Goal: Task Accomplishment & Management: Manage account settings

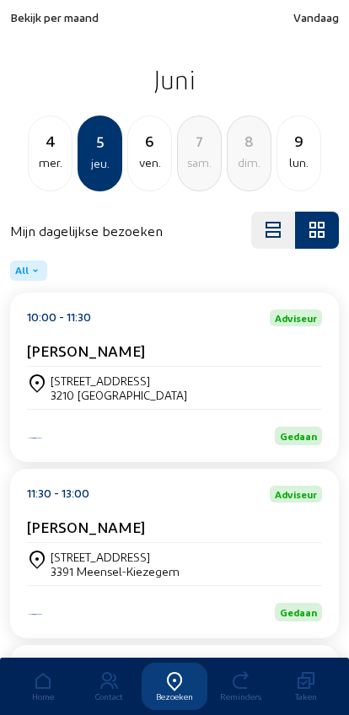
click at [321, 11] on span "Vandaag" at bounding box center [316, 17] width 46 height 14
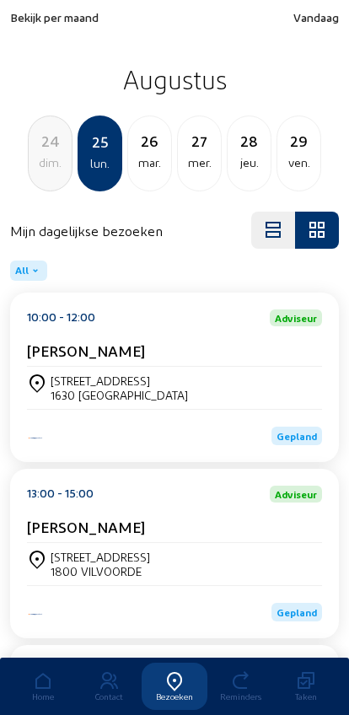
click at [53, 378] on div "[STREET_ADDRESS]" at bounding box center [119, 380] width 137 height 14
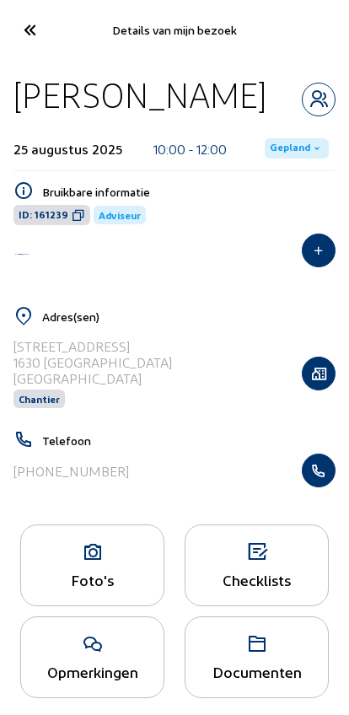
click at [321, 479] on icon "button" at bounding box center [319, 470] width 32 height 17
click at [329, 390] on button "button" at bounding box center [319, 374] width 34 height 34
click at [333, 382] on icon "button" at bounding box center [319, 373] width 32 height 17
click at [319, 394] on div at bounding box center [319, 373] width 34 height 70
click at [51, 354] on div "[STREET_ADDRESS]" at bounding box center [92, 346] width 158 height 16
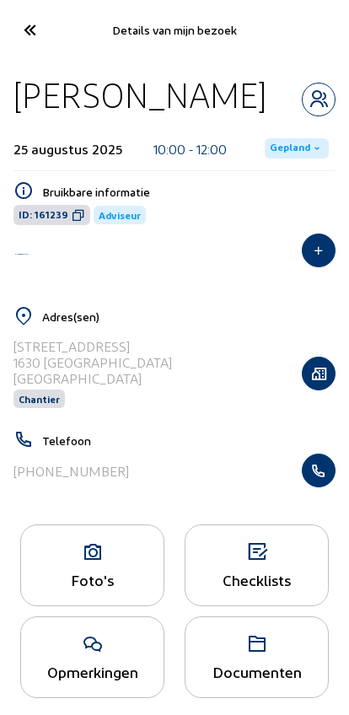
click at [43, 370] on div "1630 [GEOGRAPHIC_DATA]" at bounding box center [92, 362] width 158 height 16
click at [314, 390] on button "button" at bounding box center [319, 374] width 34 height 34
click at [322, 390] on button "button" at bounding box center [319, 374] width 34 height 34
click at [331, 390] on button "button" at bounding box center [319, 374] width 34 height 34
click at [334, 382] on icon "button" at bounding box center [319, 373] width 32 height 17
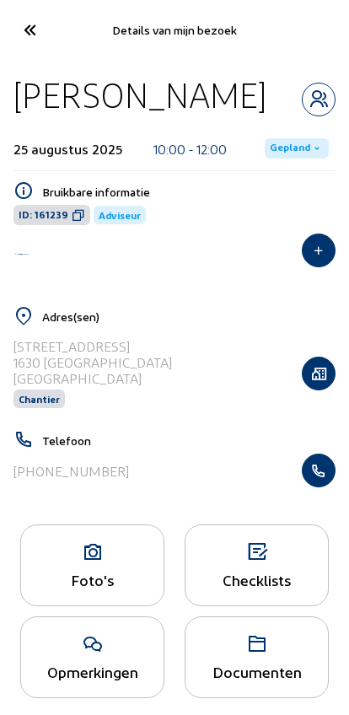
click at [51, 370] on div "1630 [GEOGRAPHIC_DATA]" at bounding box center [92, 362] width 158 height 16
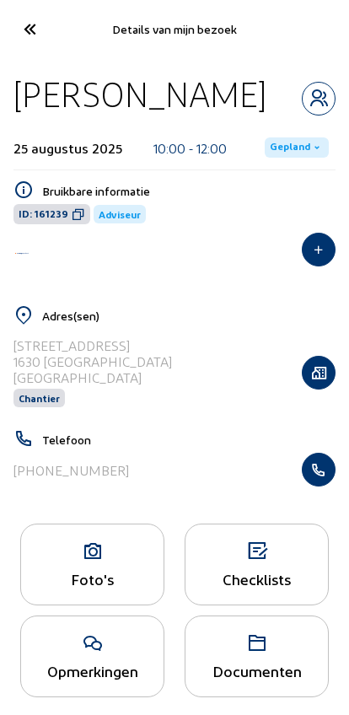
click at [39, 369] on div "1630 [GEOGRAPHIC_DATA]" at bounding box center [92, 361] width 158 height 16
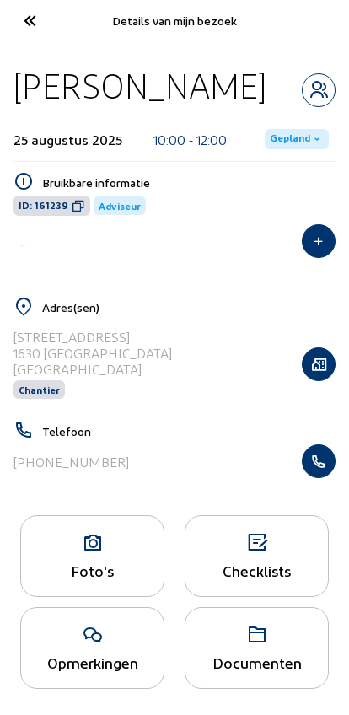
scroll to position [59, 0]
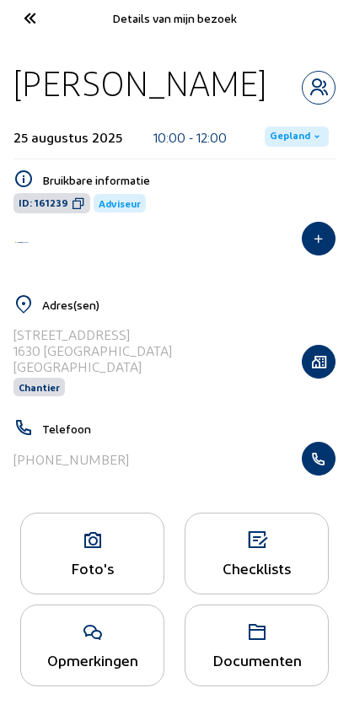
click at [78, 544] on icon at bounding box center [92, 540] width 142 height 20
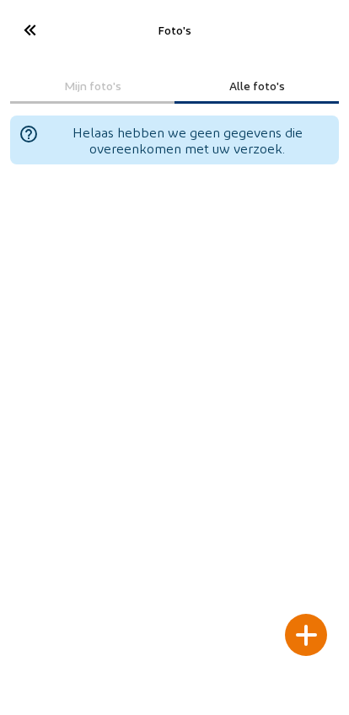
click at [306, 614] on div at bounding box center [306, 635] width 42 height 42
click at [299, 614] on div at bounding box center [306, 635] width 42 height 42
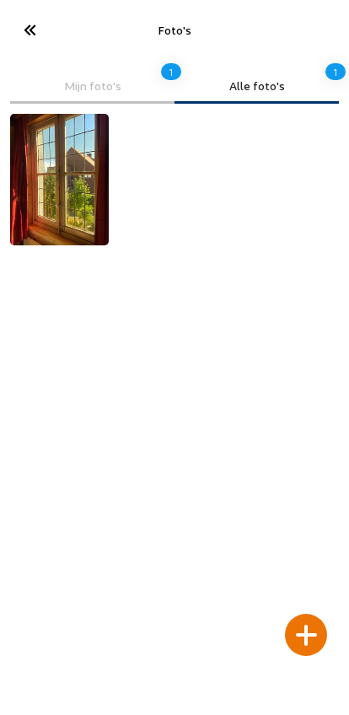
click at [307, 614] on div at bounding box center [306, 635] width 42 height 42
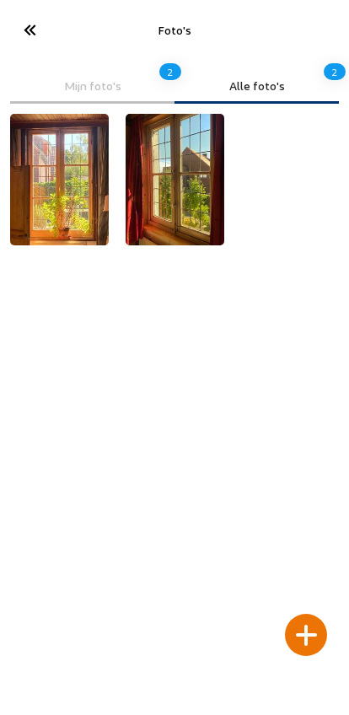
click at [305, 614] on div at bounding box center [306, 635] width 42 height 42
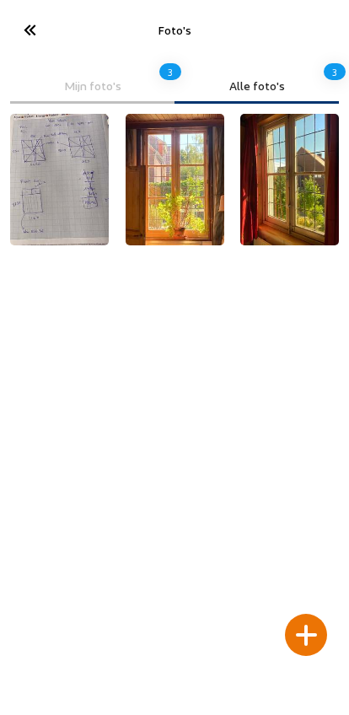
click at [303, 615] on div at bounding box center [306, 635] width 42 height 42
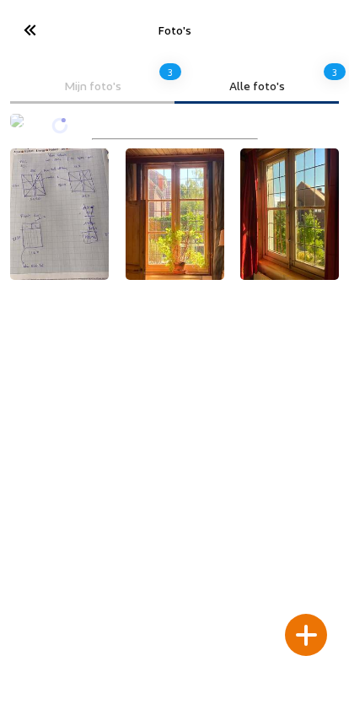
click at [313, 614] on div at bounding box center [306, 635] width 42 height 42
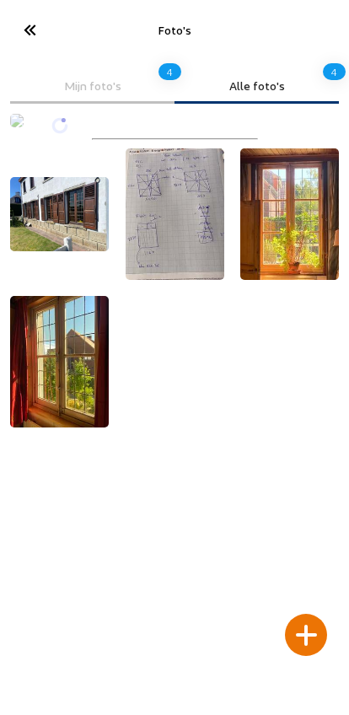
click at [304, 614] on div at bounding box center [306, 635] width 42 height 42
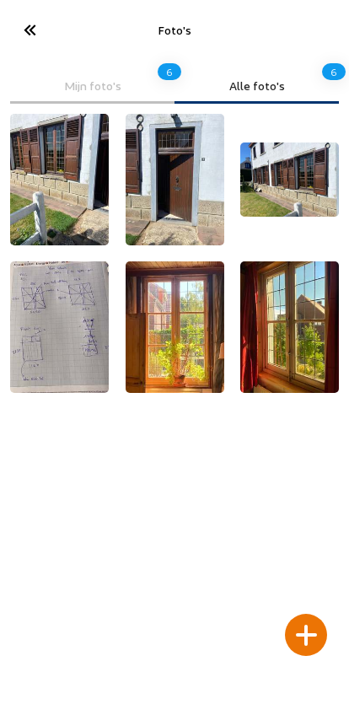
click at [312, 614] on div at bounding box center [306, 635] width 42 height 42
